Goal: Browse casually: Explore the website without a specific task or goal

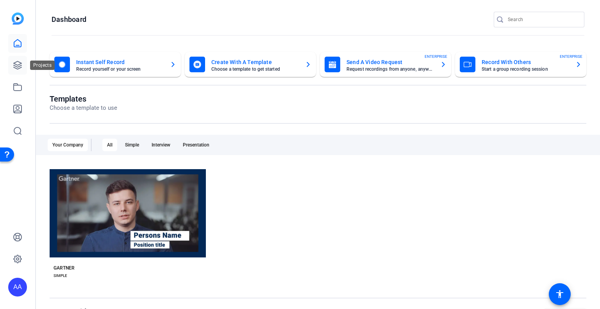
click at [17, 63] on icon at bounding box center [17, 65] width 9 height 9
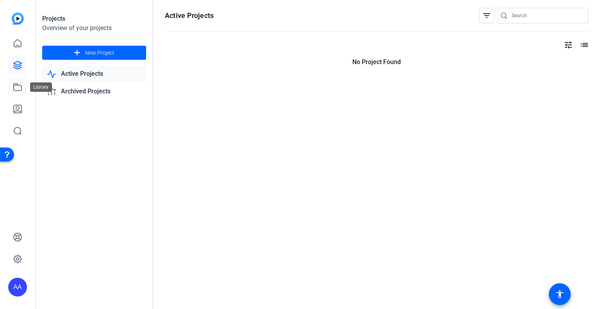
click at [14, 86] on icon at bounding box center [17, 86] width 9 height 9
click at [17, 84] on icon at bounding box center [18, 87] width 8 height 7
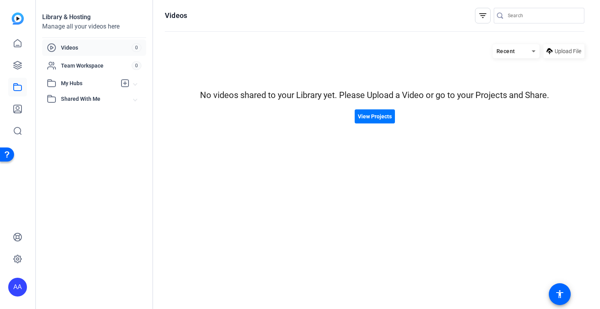
click at [73, 81] on span "My Hubs" at bounding box center [89, 83] width 56 height 8
click at [73, 115] on span "Shared With Me" at bounding box center [97, 116] width 73 height 8
click at [17, 40] on icon at bounding box center [17, 42] width 7 height 7
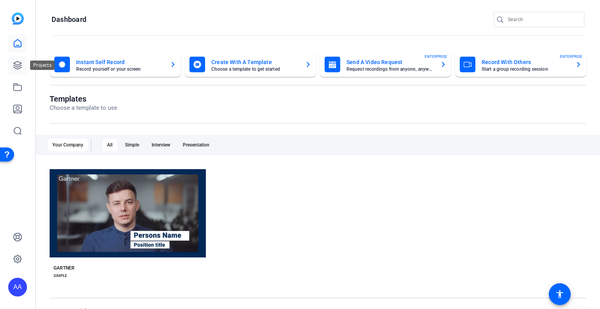
click at [17, 63] on icon at bounding box center [17, 65] width 9 height 9
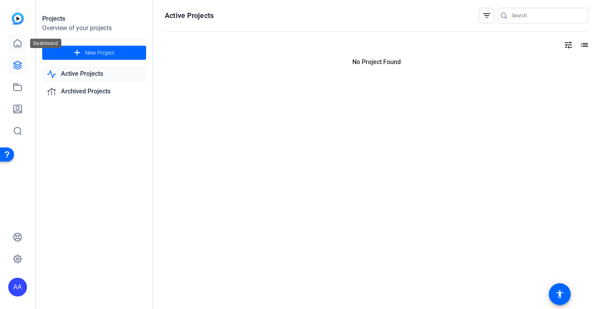
click at [21, 45] on icon at bounding box center [17, 43] width 9 height 9
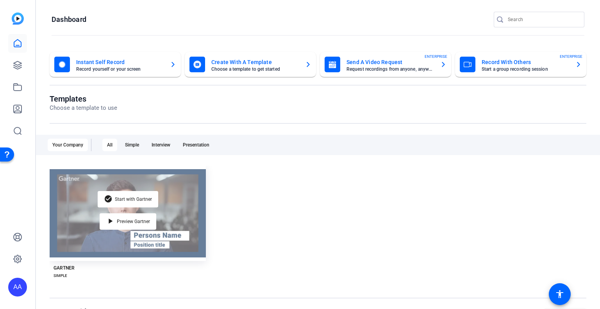
click at [138, 208] on div "check_circle Start with Gartner play_arrow Preview Gartner" at bounding box center [128, 213] width 156 height 95
click at [127, 221] on span "Preview Gartner" at bounding box center [133, 221] width 33 height 5
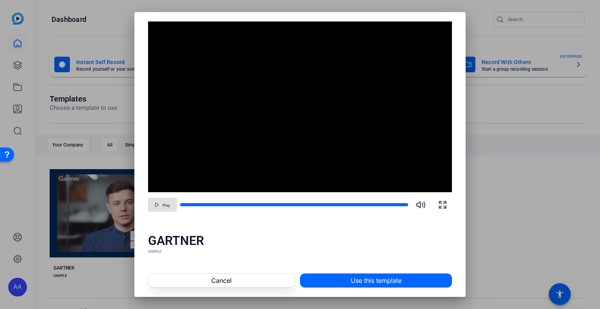
click at [163, 206] on span "Play" at bounding box center [166, 205] width 7 height 5
click at [234, 279] on span at bounding box center [222, 280] width 147 height 19
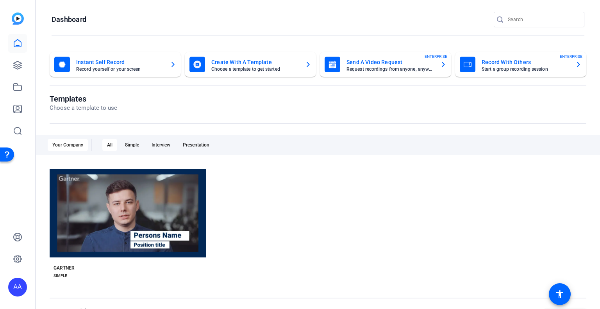
click at [20, 284] on div "AA" at bounding box center [17, 287] width 19 height 19
click at [327, 245] on div at bounding box center [300, 154] width 600 height 309
